Goal: Use online tool/utility: Use online tool/utility

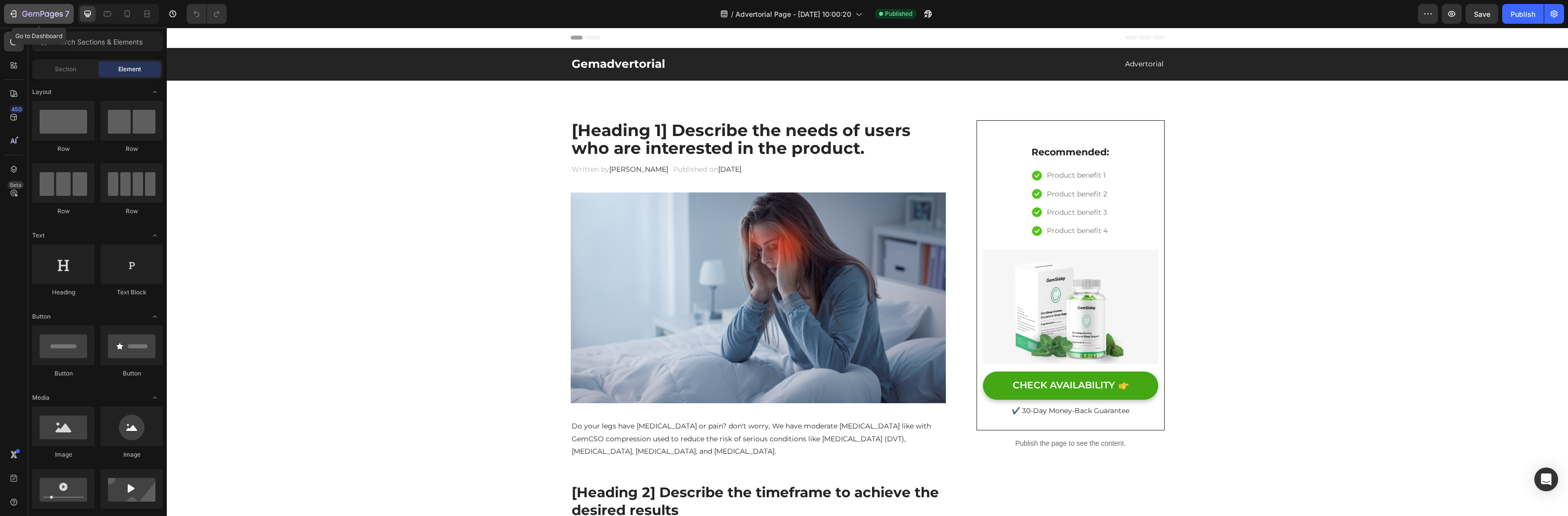
click at [18, 9] on div "7" at bounding box center [39, 14] width 61 height 12
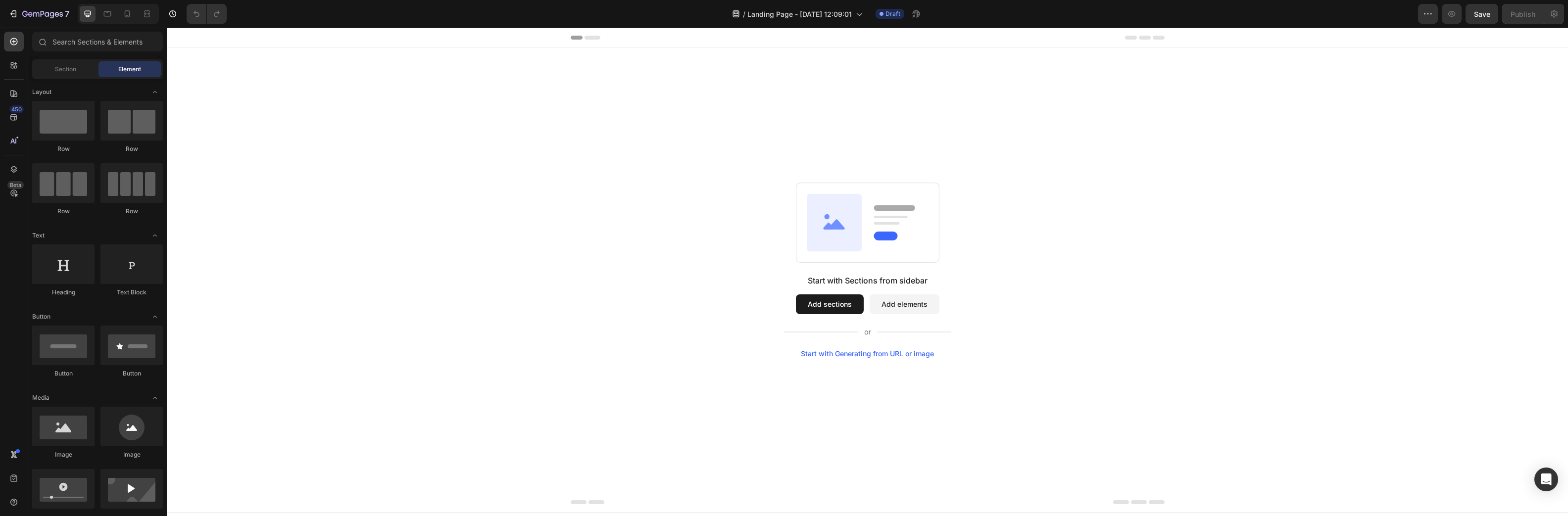
click at [867, 355] on div "Start with Generating from URL or image" at bounding box center [867, 354] width 133 height 8
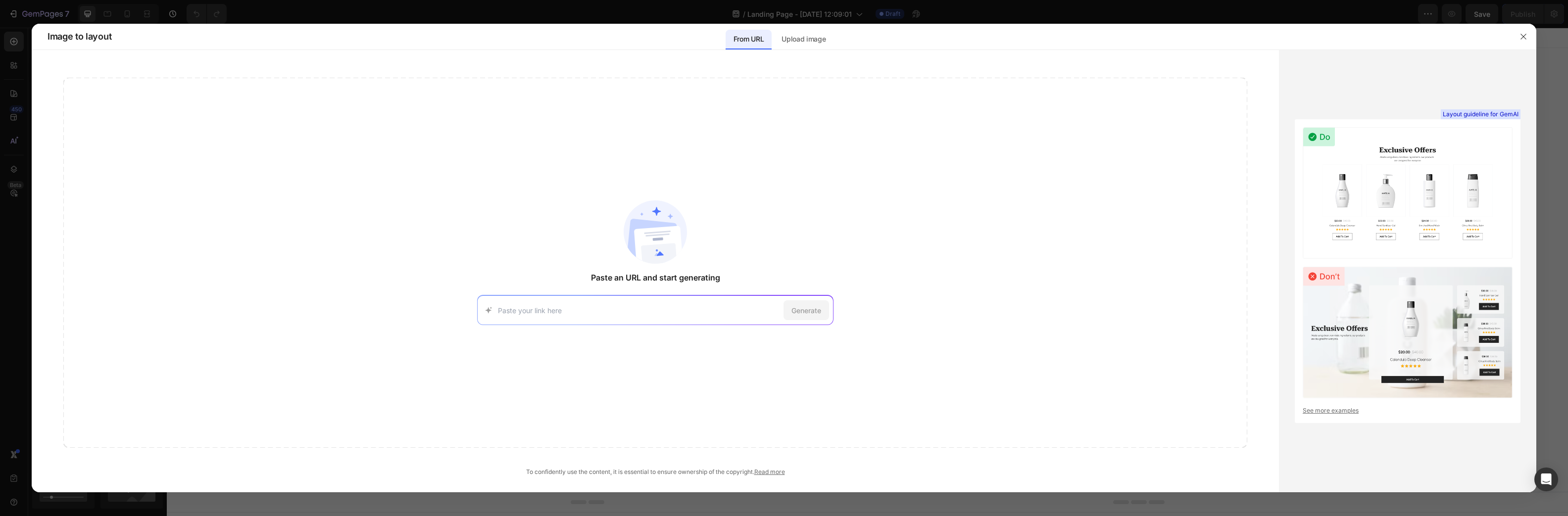
click at [83, 209] on div "Paste an URL and start generating Generate" at bounding box center [655, 263] width 1184 height 370
click at [546, 316] on div "Generate" at bounding box center [655, 310] width 356 height 30
click at [551, 305] on input at bounding box center [639, 310] width 282 height 10
paste input "https://canineclear.pagedeck.app/mm-adv-v1"
type input "https://canineclear.pagedeck.app/mm-adv-v1"
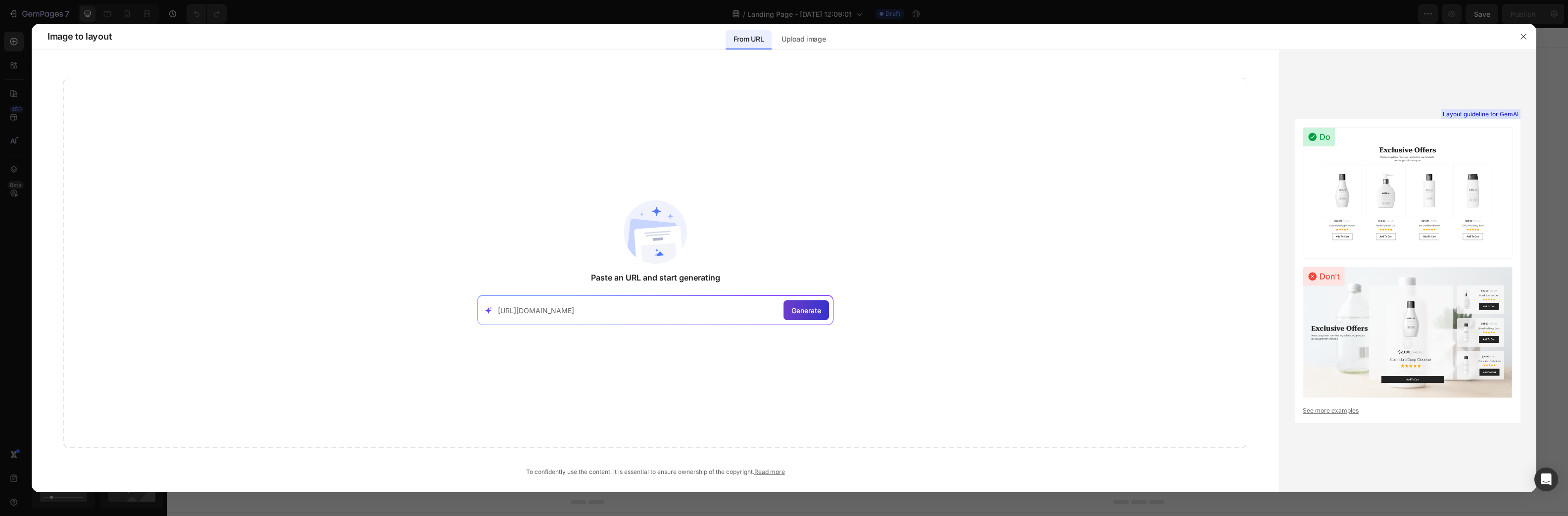
click at [811, 307] on span "Generate" at bounding box center [806, 310] width 30 height 10
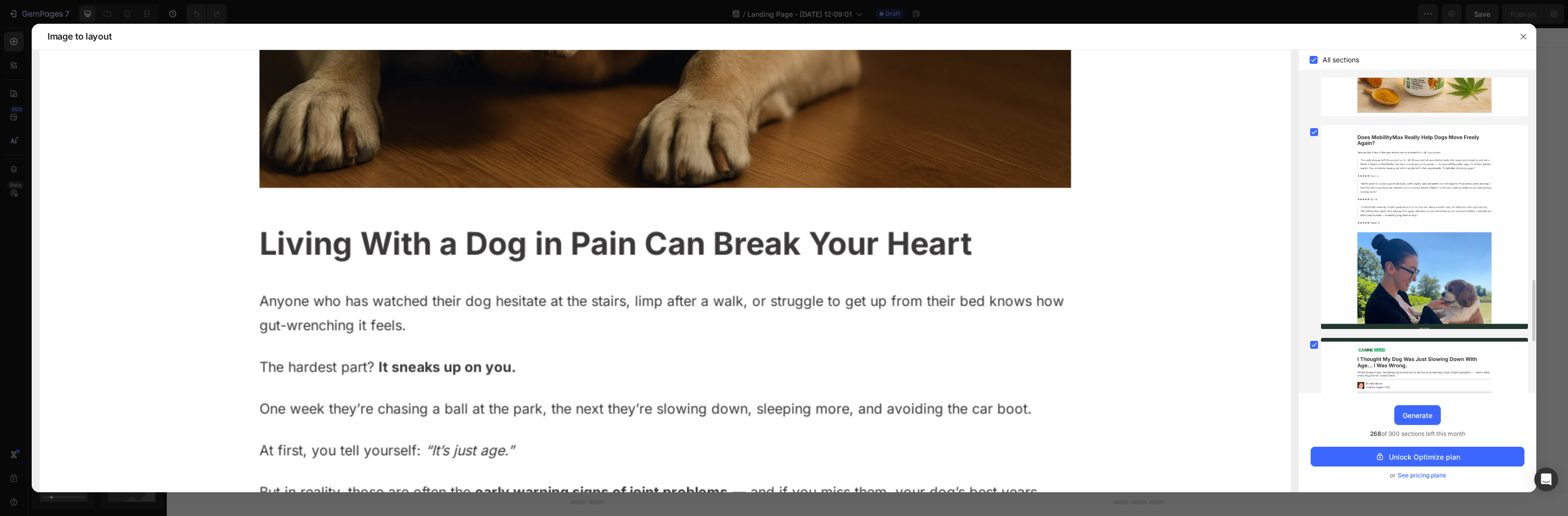
scroll to position [1304, 0]
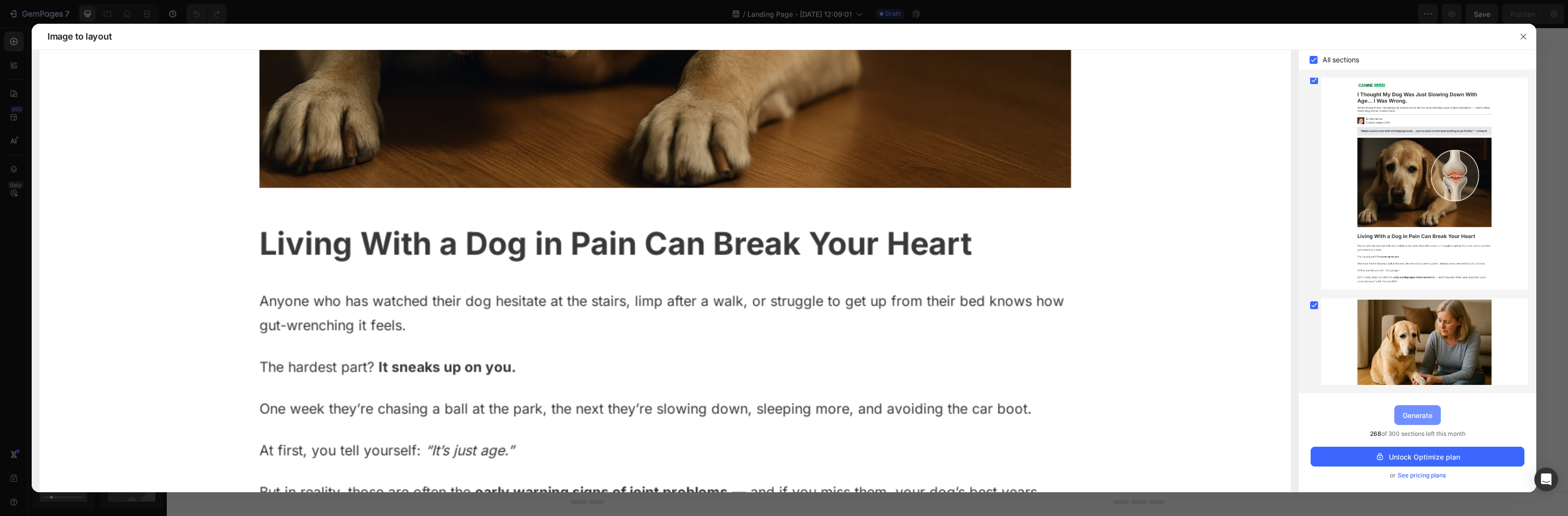
click at [1426, 419] on div "Generate" at bounding box center [1417, 415] width 30 height 10
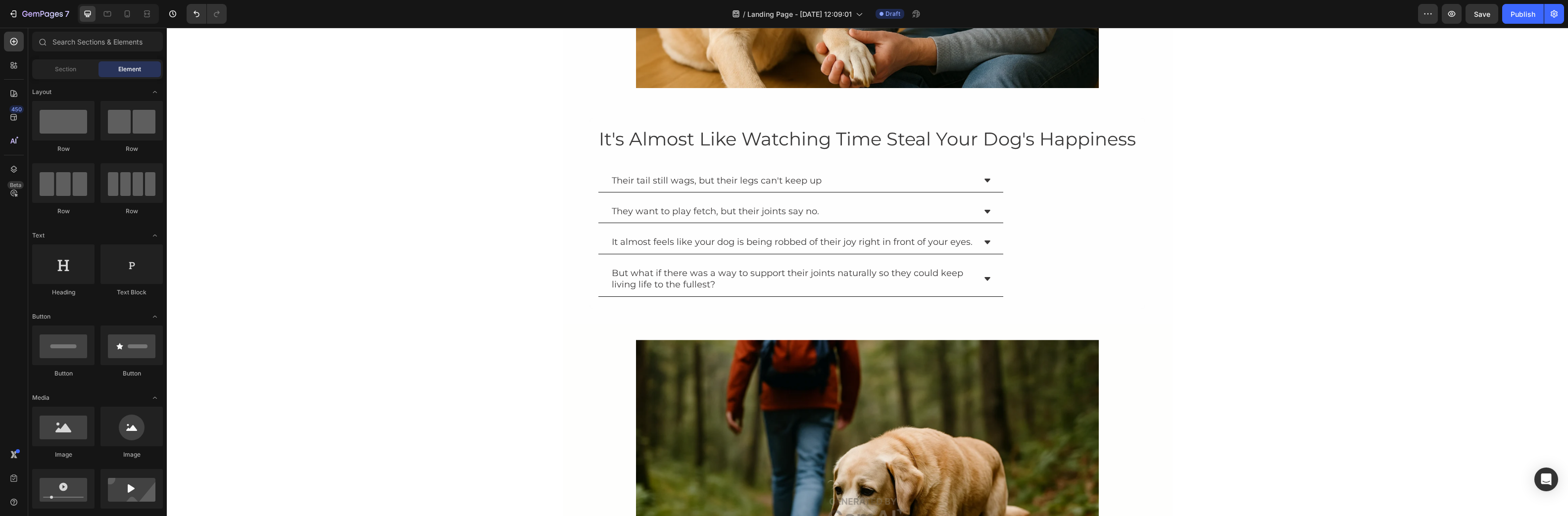
scroll to position [1188, 0]
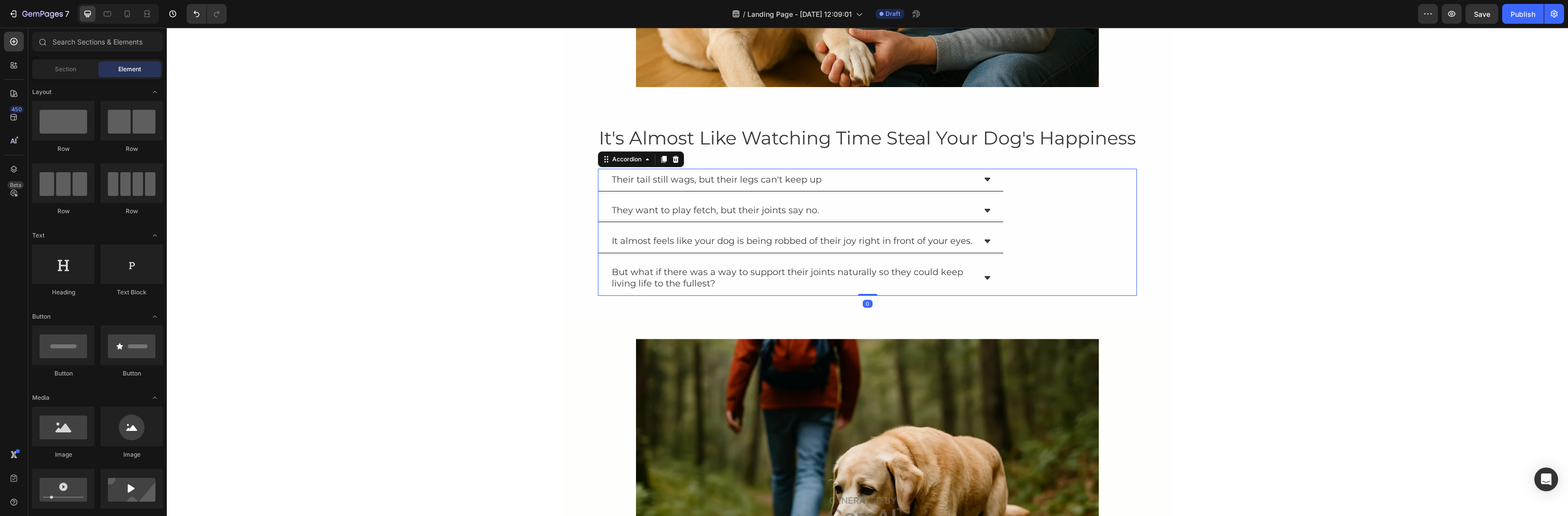
click at [985, 242] on icon at bounding box center [987, 242] width 6 height 4
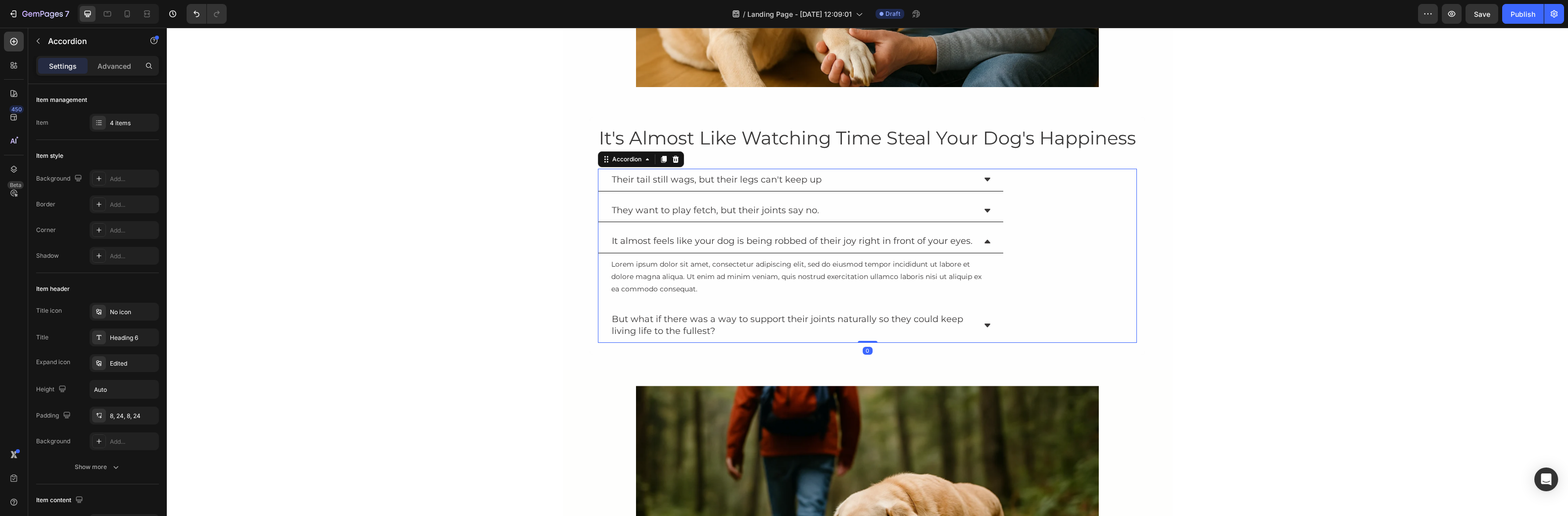
click at [985, 242] on icon at bounding box center [987, 242] width 6 height 4
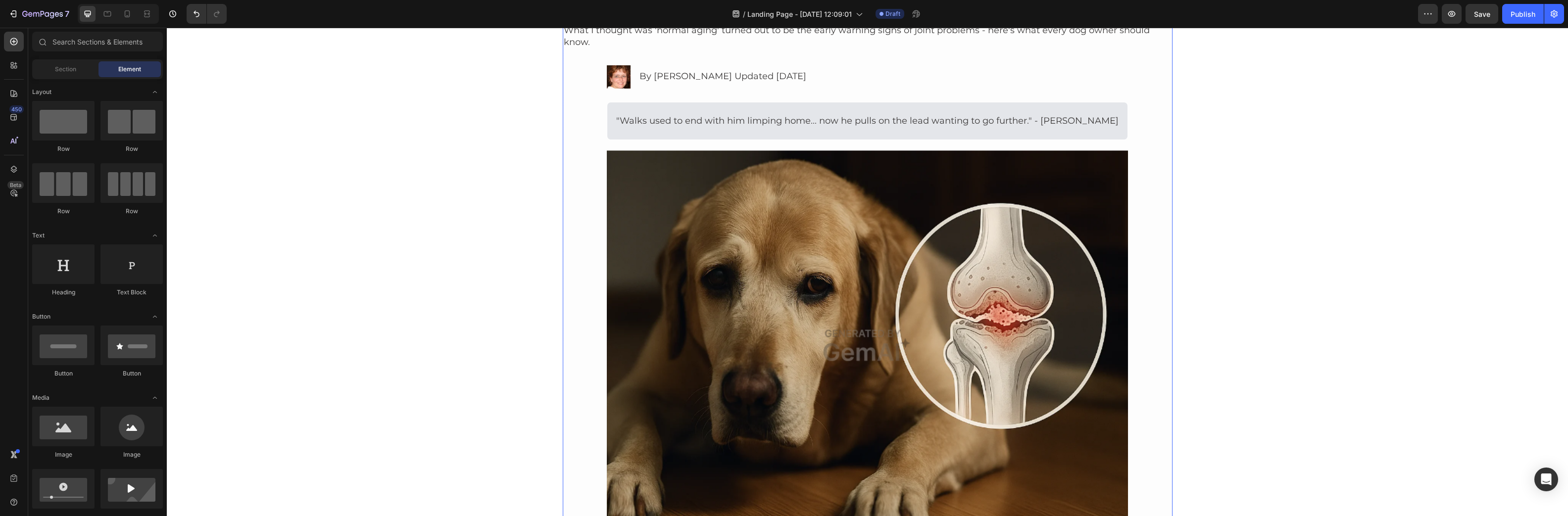
scroll to position [4736, 0]
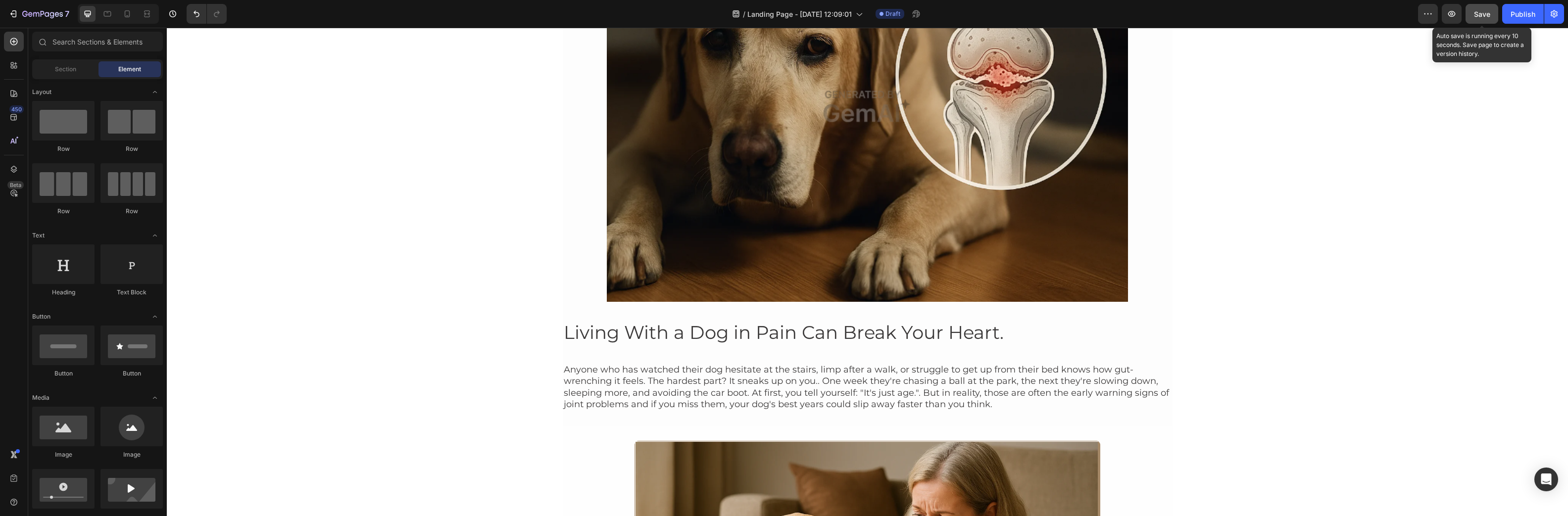
click at [1474, 15] on span "Save" at bounding box center [1482, 14] width 16 height 9
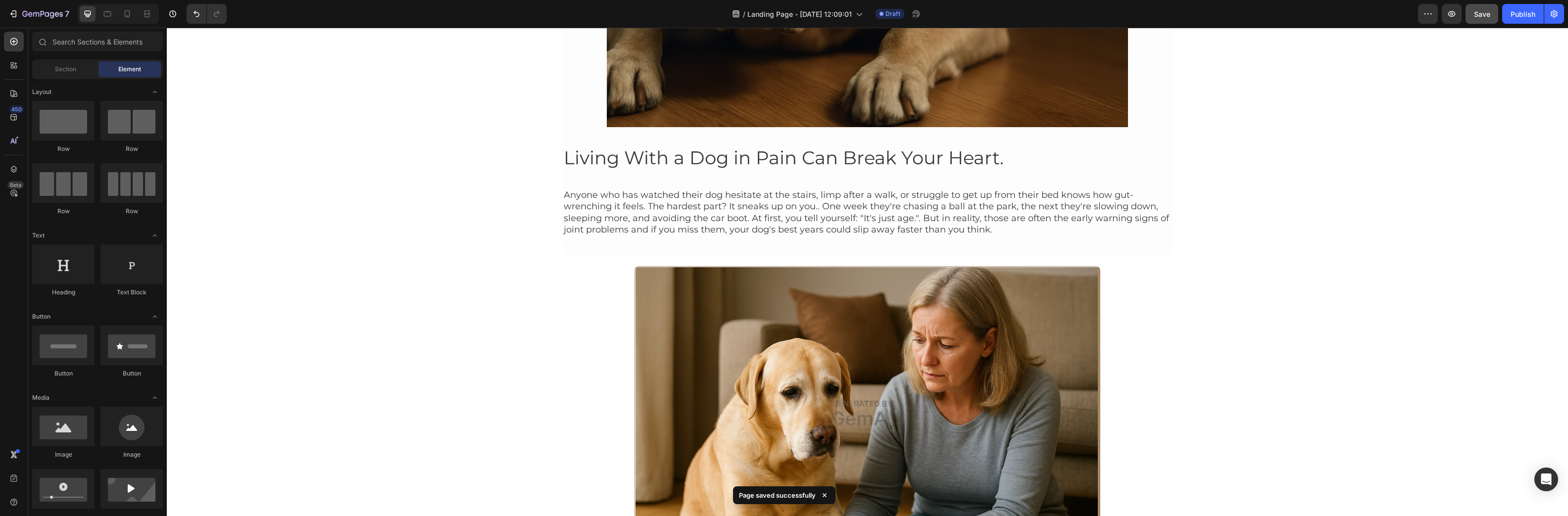
scroll to position [5083, 0]
